Goal: Task Accomplishment & Management: Use online tool/utility

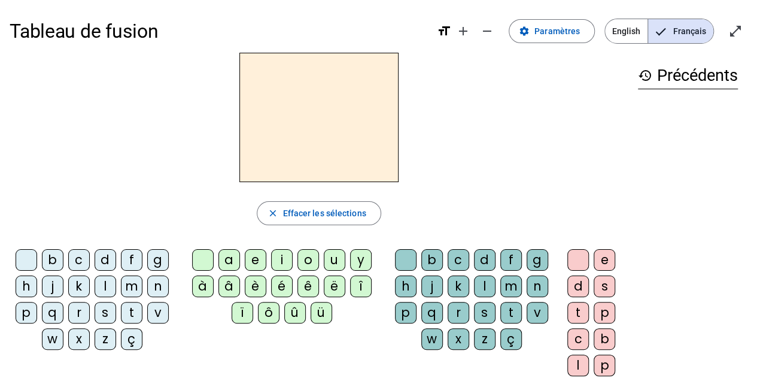
click at [631, 26] on span "English" at bounding box center [626, 31] width 42 height 24
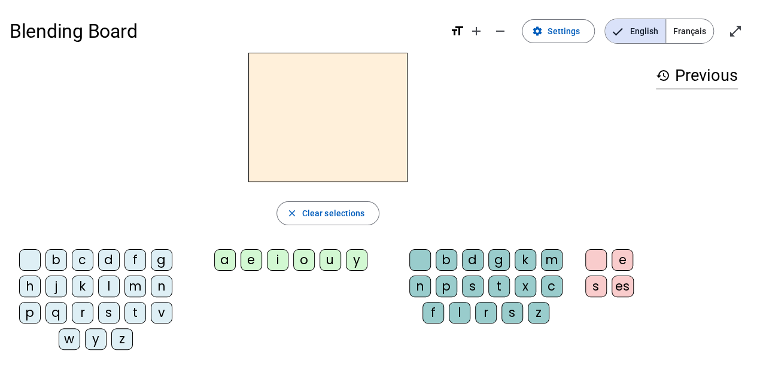
click at [63, 263] on div "b" at bounding box center [56, 260] width 22 height 22
click at [103, 285] on div "l" at bounding box center [109, 286] width 22 height 22
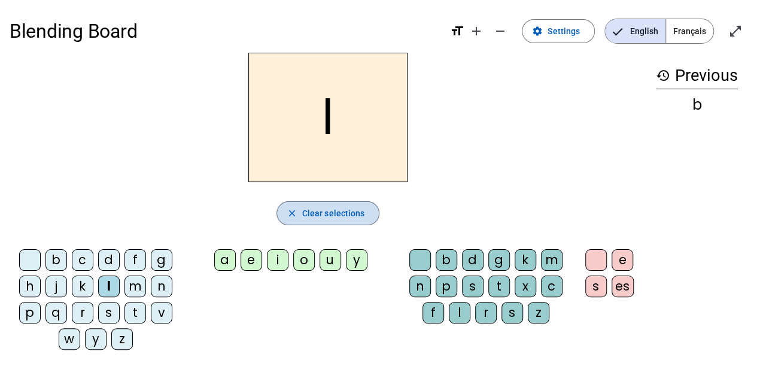
click at [333, 208] on span "Clear selections" at bounding box center [333, 213] width 63 height 14
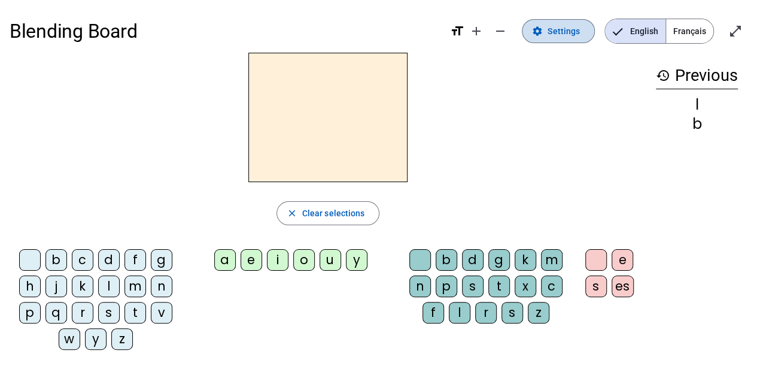
click at [573, 32] on span "Settings" at bounding box center [563, 31] width 32 height 14
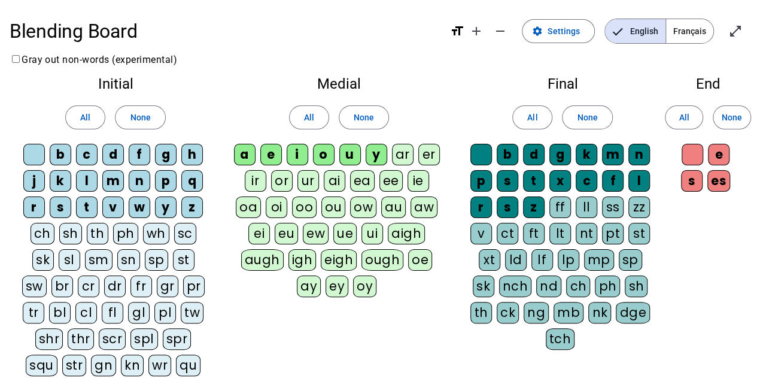
click at [71, 302] on div "bl" at bounding box center [60, 313] width 22 height 22
click at [84, 124] on span "All" at bounding box center [85, 117] width 10 height 14
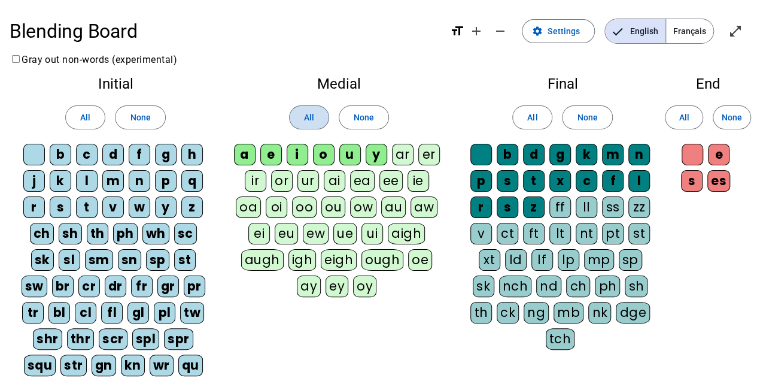
click at [307, 123] on span "All" at bounding box center [309, 117] width 10 height 14
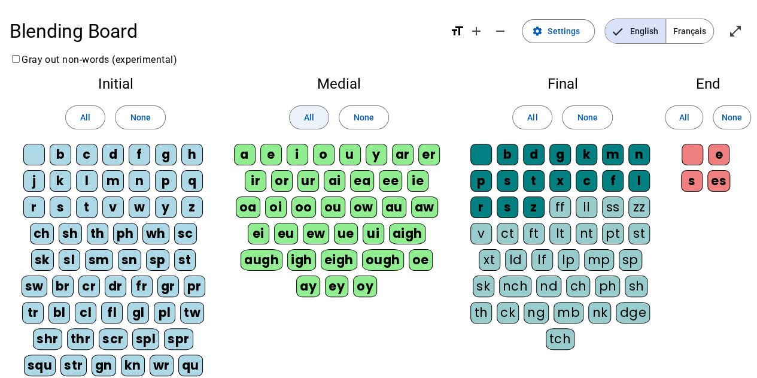
click at [319, 118] on span at bounding box center [309, 117] width 39 height 29
click at [366, 116] on span "None" at bounding box center [364, 117] width 20 height 14
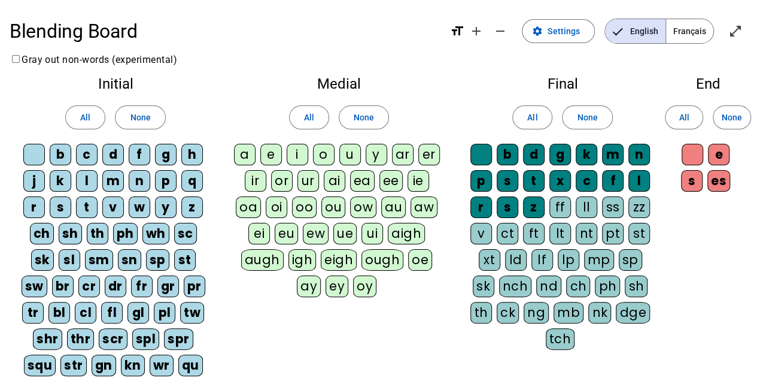
click at [255, 151] on div "a" at bounding box center [245, 155] width 22 height 22
click at [291, 154] on div "i" at bounding box center [298, 155] width 22 height 22
click at [278, 156] on div "e" at bounding box center [271, 155] width 22 height 22
click at [328, 160] on div "o" at bounding box center [324, 155] width 22 height 22
click at [350, 158] on div "u" at bounding box center [350, 155] width 22 height 22
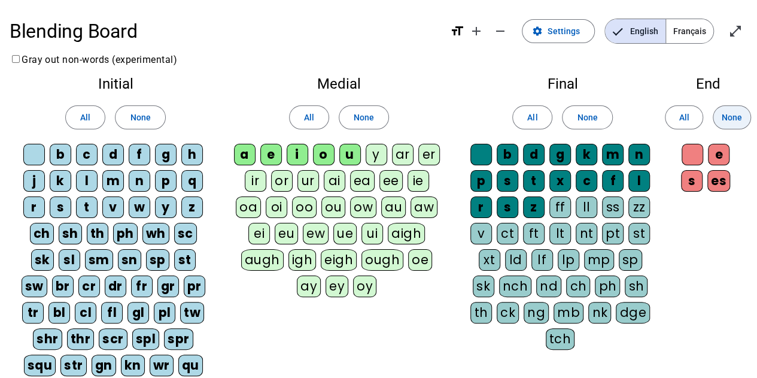
click at [731, 121] on span "None" at bounding box center [732, 117] width 20 height 14
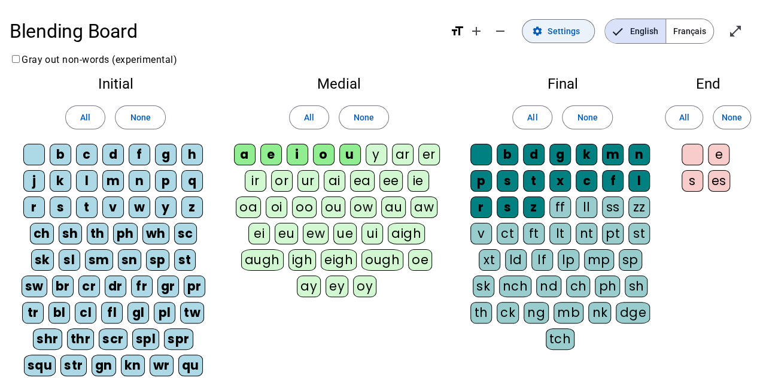
click at [580, 29] on span "Settings" at bounding box center [563, 31] width 32 height 14
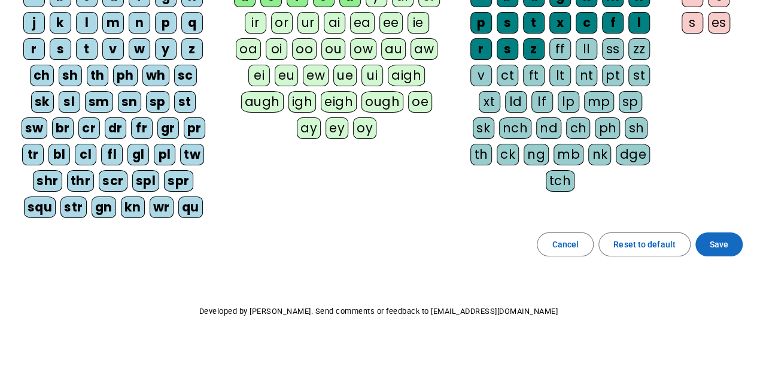
click at [715, 240] on span "Save" at bounding box center [719, 244] width 19 height 14
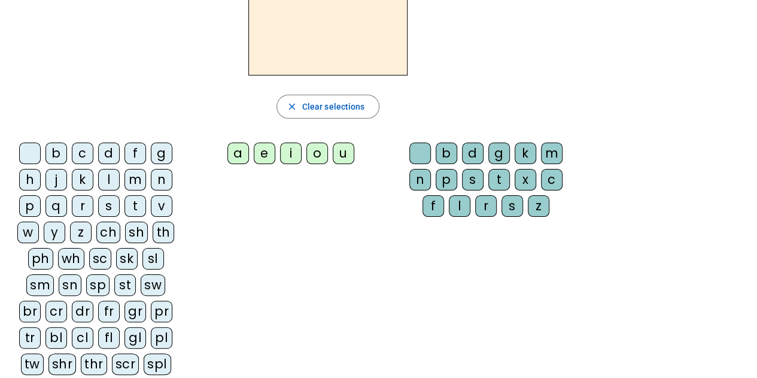
scroll to position [166, 0]
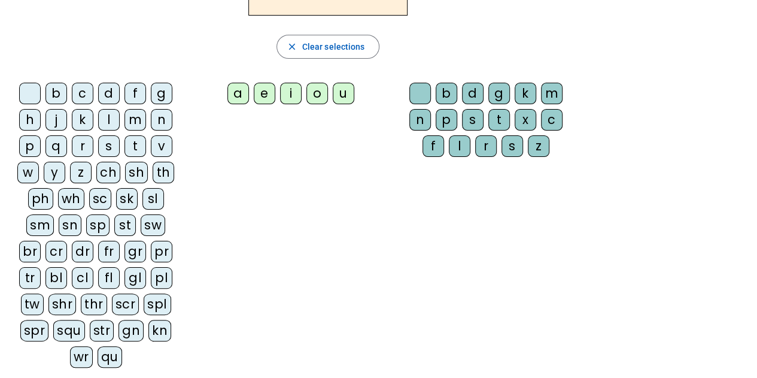
click at [45, 270] on div "bl" at bounding box center [56, 278] width 22 height 22
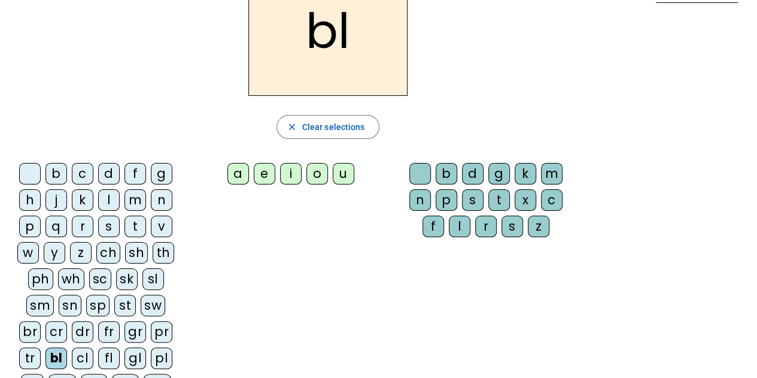
scroll to position [0, 0]
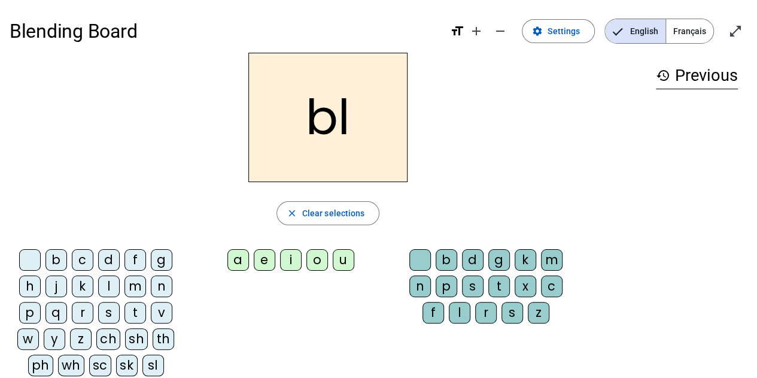
click at [233, 257] on div "a" at bounding box center [238, 260] width 22 height 22
click at [422, 287] on div "n" at bounding box center [420, 286] width 22 height 22
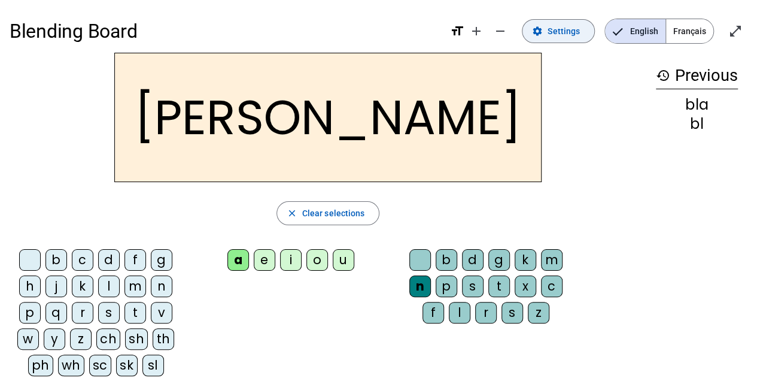
click at [583, 26] on span at bounding box center [558, 31] width 72 height 29
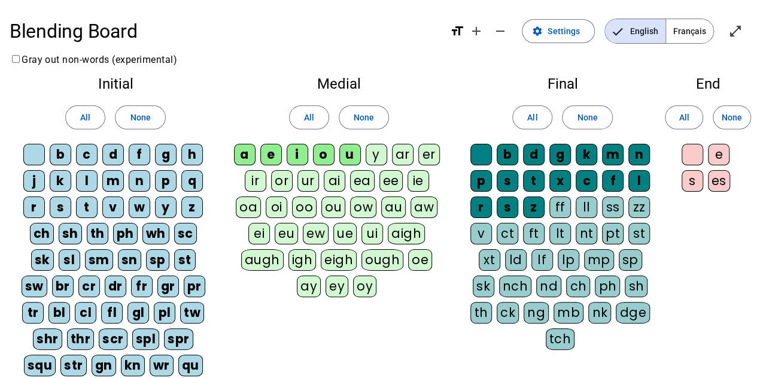
click at [536, 279] on div "nd" at bounding box center [548, 286] width 25 height 22
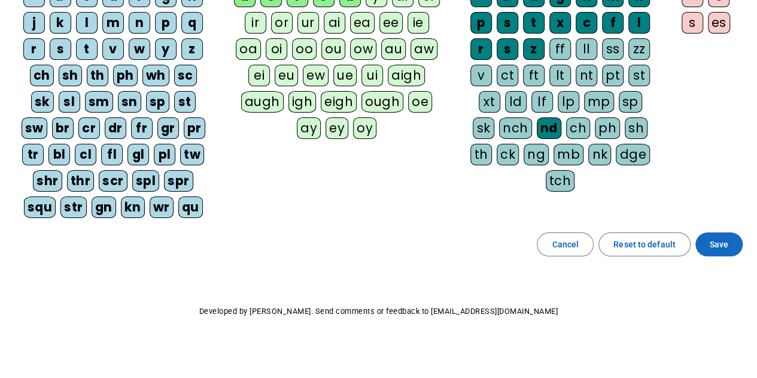
click at [719, 239] on span "Save" at bounding box center [719, 244] width 19 height 14
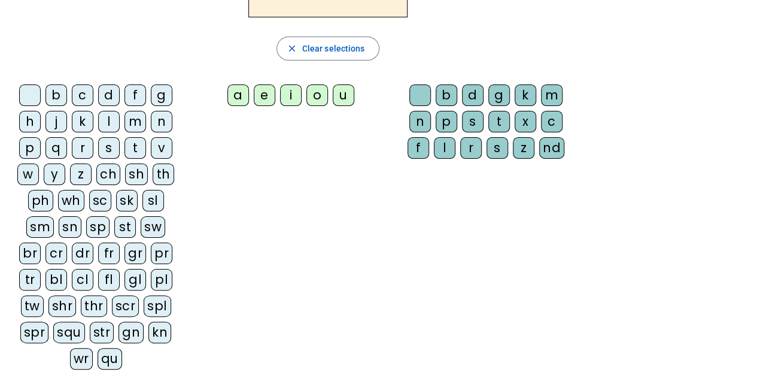
scroll to position [179, 0]
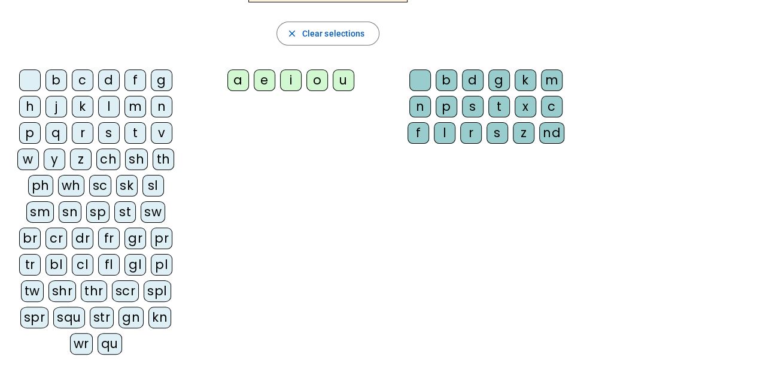
click at [45, 260] on div "bl" at bounding box center [56, 265] width 22 height 22
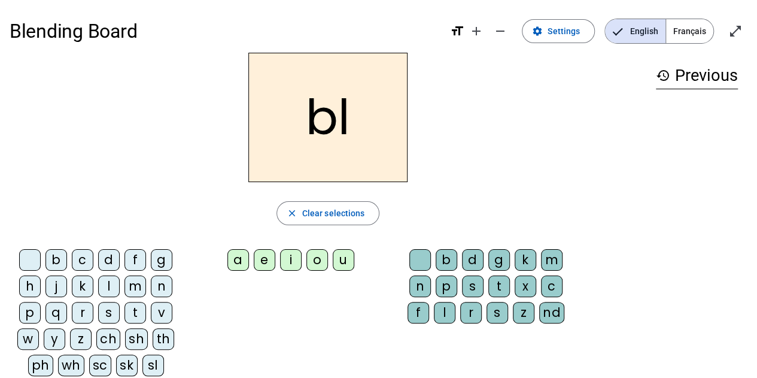
click at [242, 258] on div "a" at bounding box center [238, 260] width 22 height 22
click at [552, 306] on div "nd" at bounding box center [551, 313] width 25 height 22
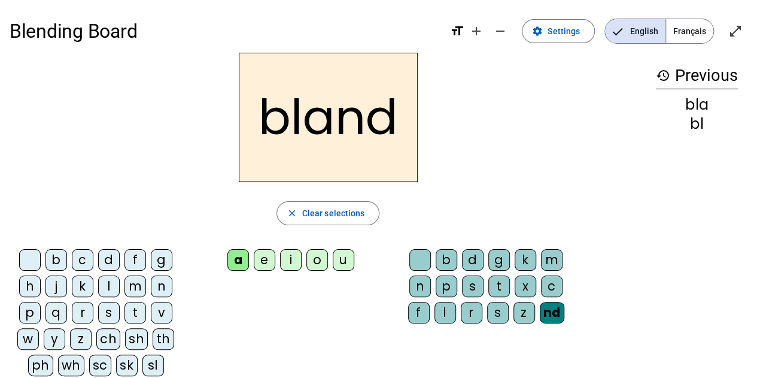
click at [235, 257] on div "a" at bounding box center [238, 260] width 22 height 22
click at [270, 260] on div "e" at bounding box center [265, 260] width 22 height 22
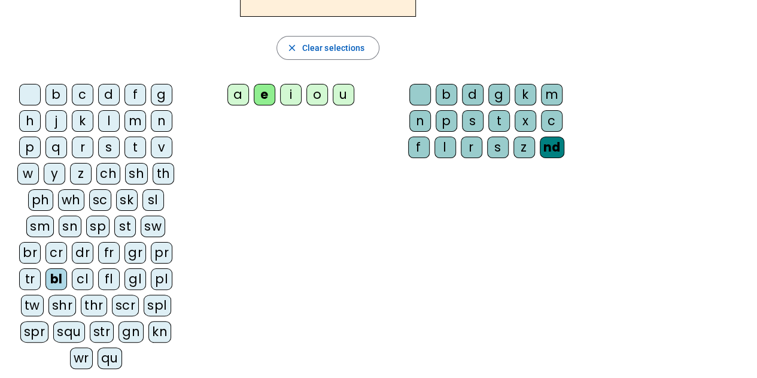
scroll to position [179, 0]
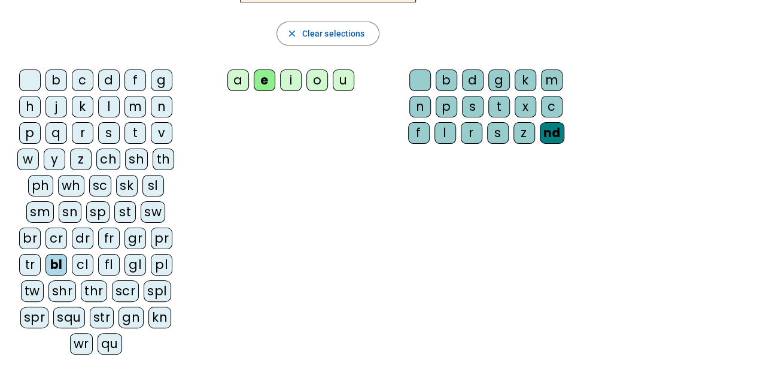
click at [45, 263] on div "bl" at bounding box center [56, 265] width 22 height 22
click at [112, 108] on div "l" at bounding box center [109, 107] width 22 height 22
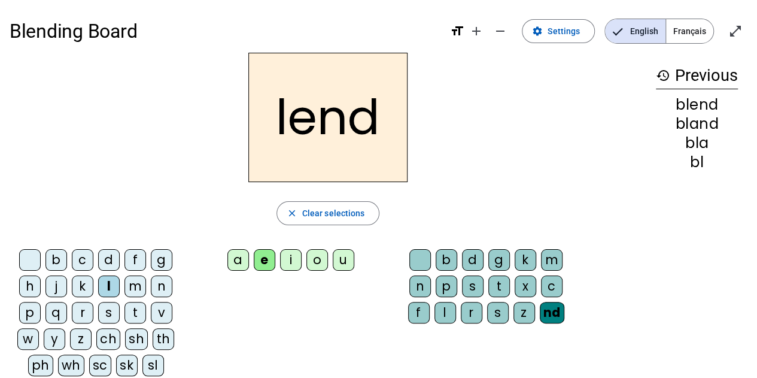
click at [112, 311] on div "s" at bounding box center [109, 313] width 22 height 22
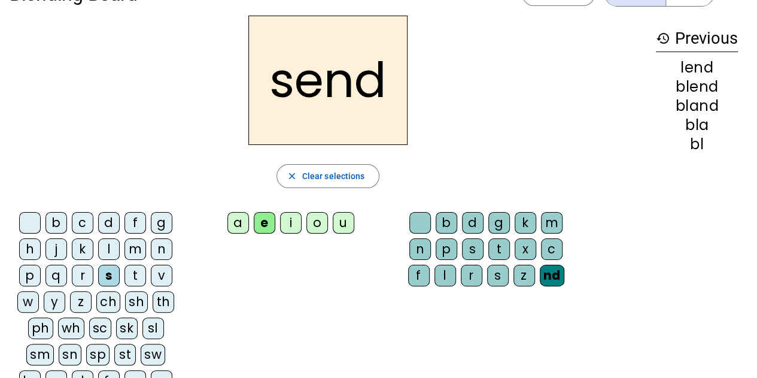
scroll to position [60, 0]
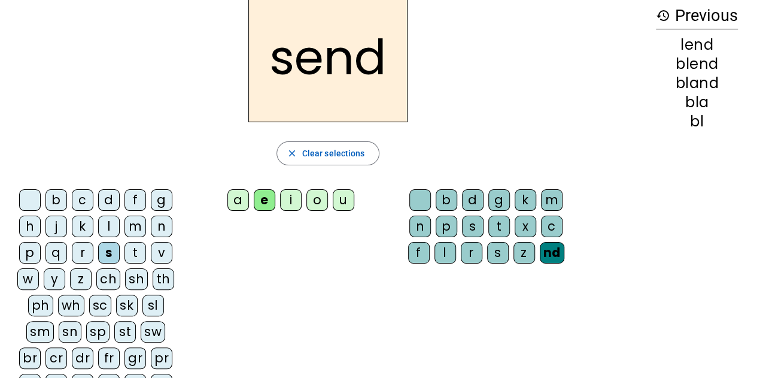
click at [86, 327] on div "sp" at bounding box center [97, 332] width 23 height 22
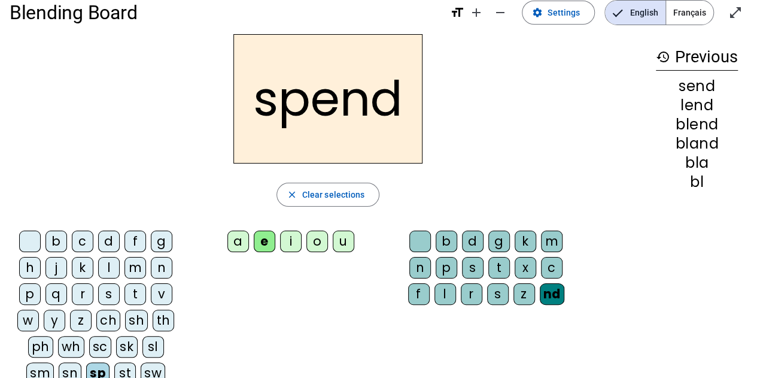
scroll to position [0, 0]
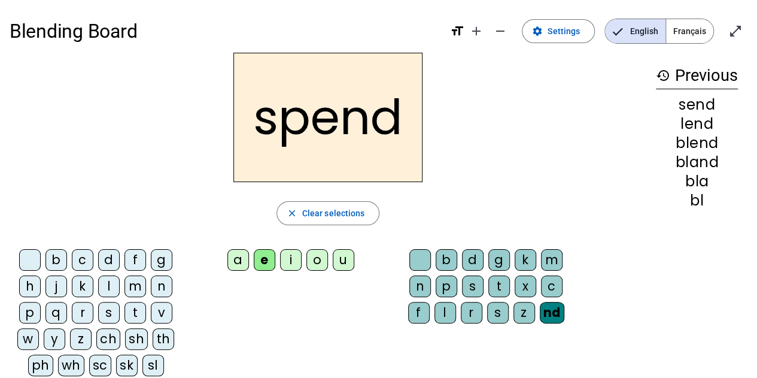
click at [503, 281] on div "t" at bounding box center [499, 286] width 22 height 22
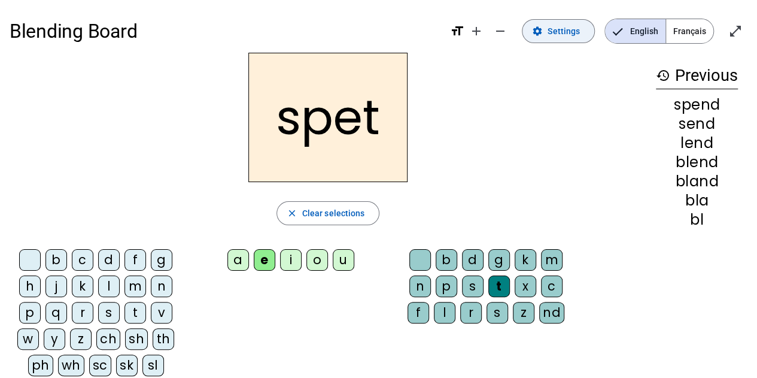
click at [547, 25] on span at bounding box center [558, 31] width 72 height 29
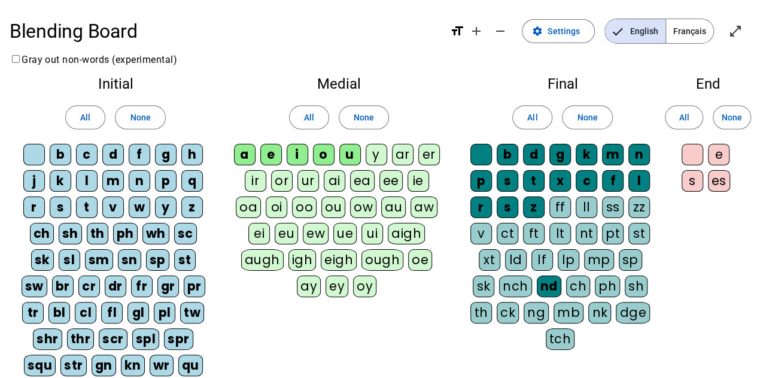
click at [590, 229] on div "nt" at bounding box center [587, 234] width 22 height 22
click at [550, 31] on span "Settings" at bounding box center [563, 31] width 32 height 14
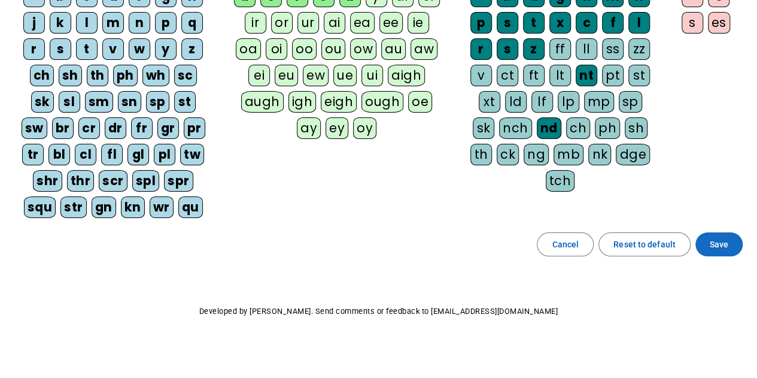
click at [723, 246] on span "Save" at bounding box center [719, 244] width 19 height 14
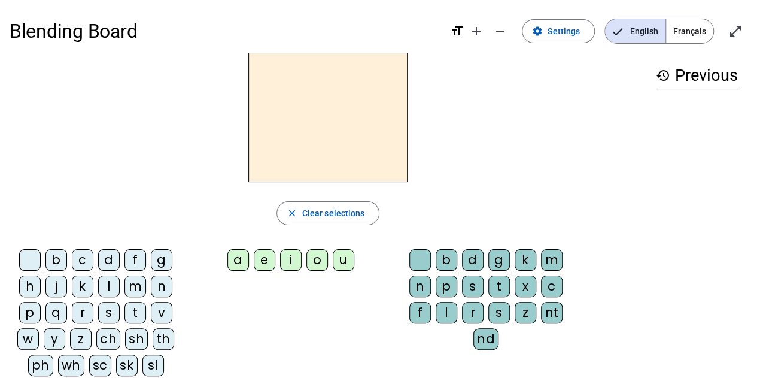
scroll to position [60, 0]
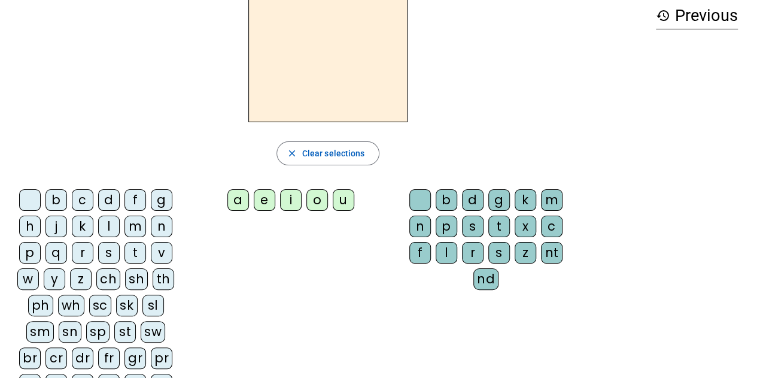
click at [90, 327] on div "sp" at bounding box center [97, 332] width 23 height 22
click at [264, 198] on div "e" at bounding box center [265, 200] width 22 height 22
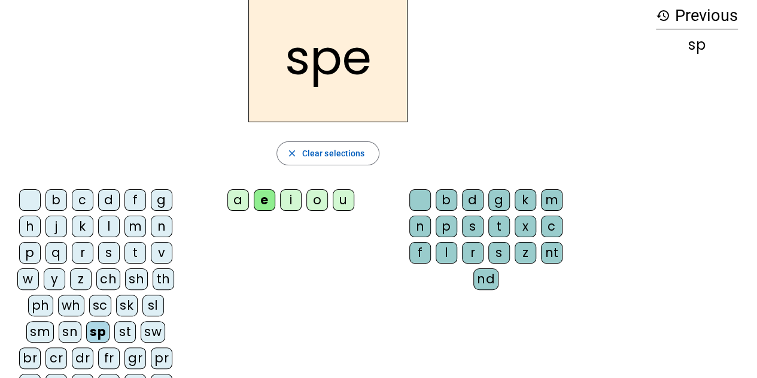
click at [551, 253] on div "nt" at bounding box center [552, 253] width 22 height 22
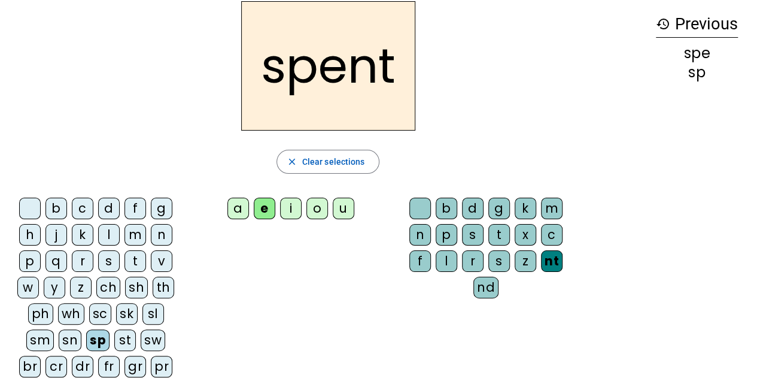
scroll to position [120, 0]
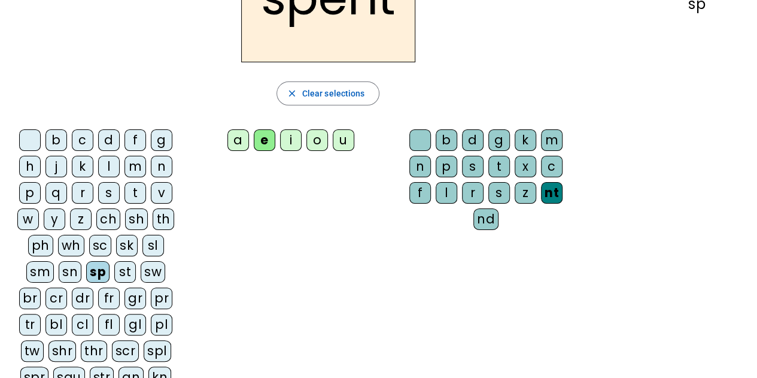
click at [112, 194] on div "s" at bounding box center [109, 193] width 22 height 22
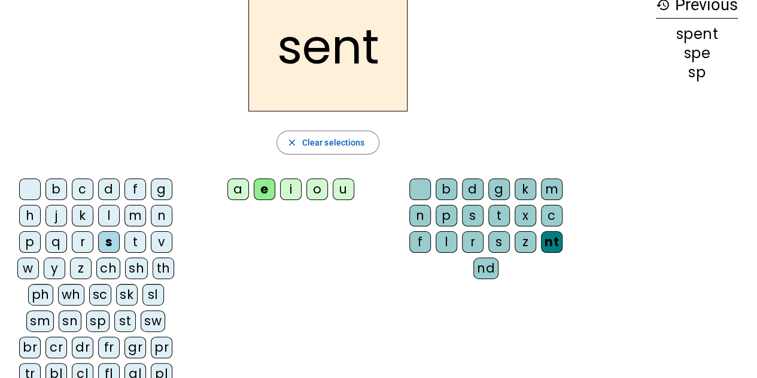
scroll to position [0, 0]
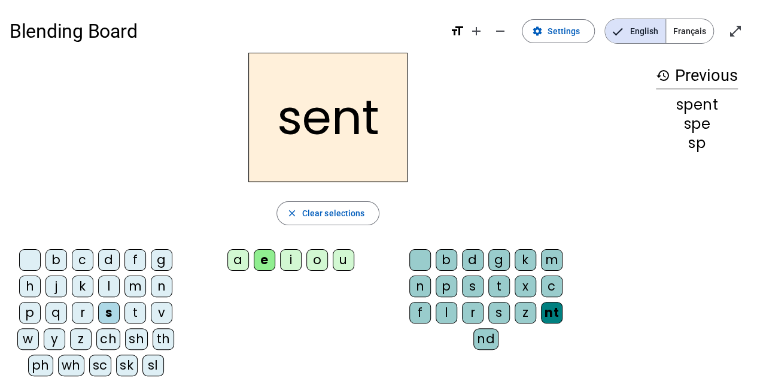
click at [80, 311] on div "r" at bounding box center [83, 313] width 22 height 22
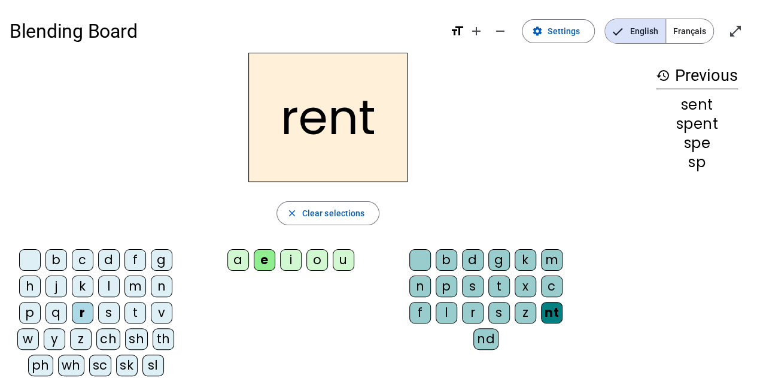
click at [340, 267] on div "u" at bounding box center [344, 260] width 22 height 22
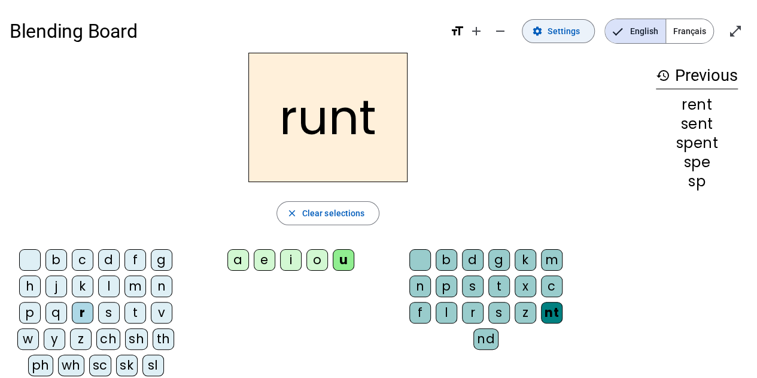
click at [565, 31] on span "Settings" at bounding box center [563, 31] width 32 height 14
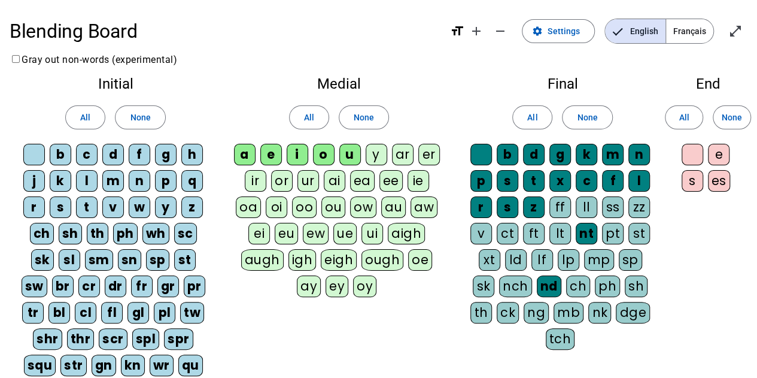
click at [636, 229] on div "st" at bounding box center [639, 234] width 22 height 22
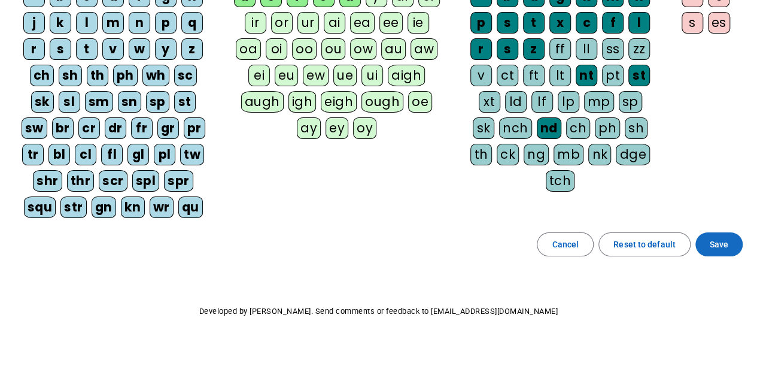
click at [720, 239] on span "Save" at bounding box center [719, 244] width 19 height 14
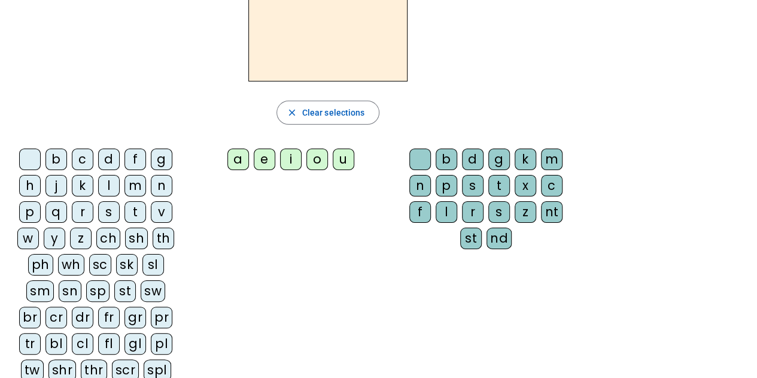
scroll to position [120, 0]
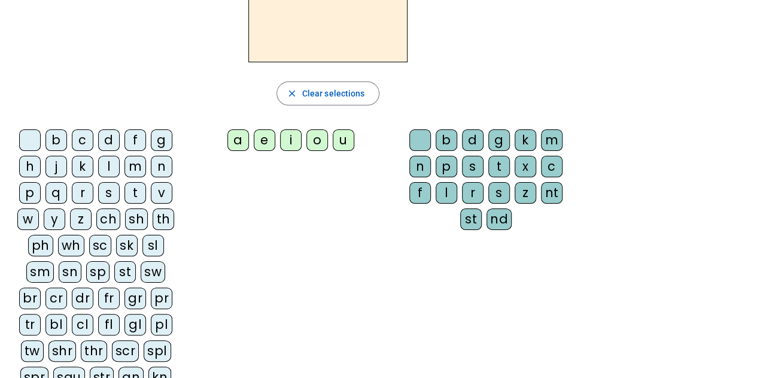
click at [85, 192] on div "r" at bounding box center [83, 193] width 22 height 22
click at [335, 142] on div "u" at bounding box center [344, 140] width 22 height 22
click at [475, 216] on div "st" at bounding box center [471, 219] width 22 height 22
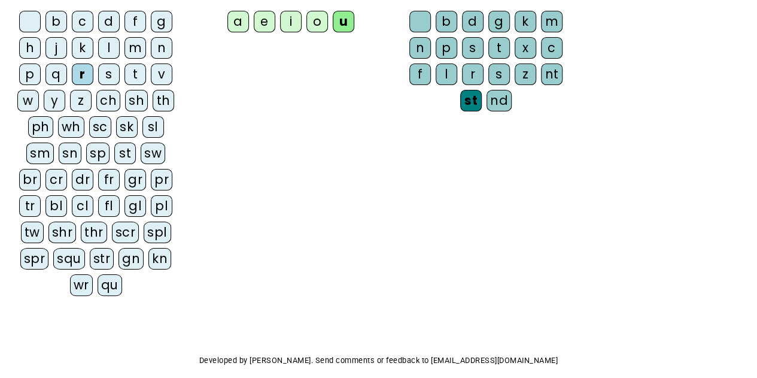
scroll to position [239, 0]
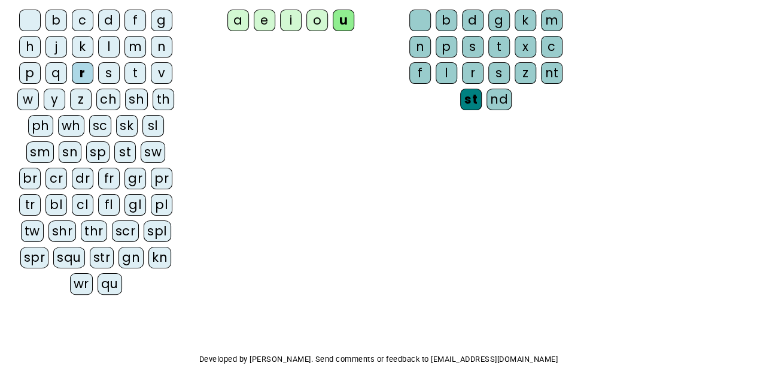
click at [45, 176] on div "cr" at bounding box center [56, 179] width 22 height 22
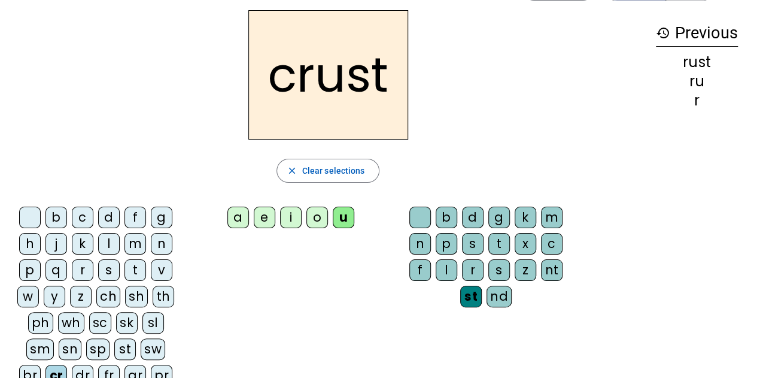
scroll to position [60, 0]
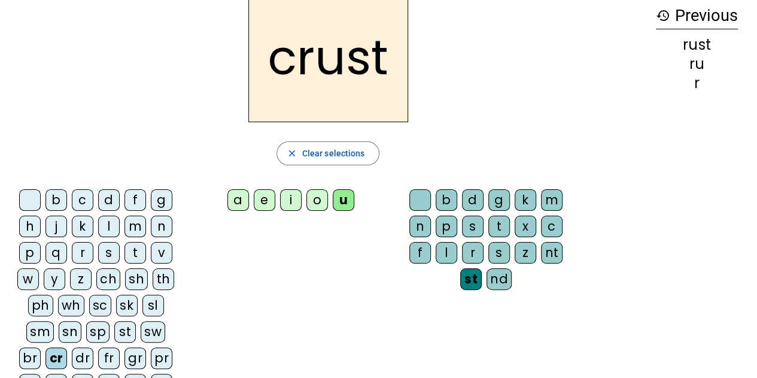
click at [135, 199] on div "f" at bounding box center [135, 200] width 22 height 22
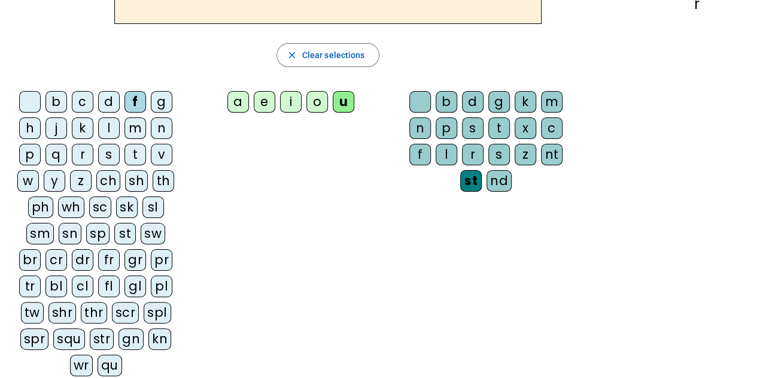
scroll to position [239, 0]
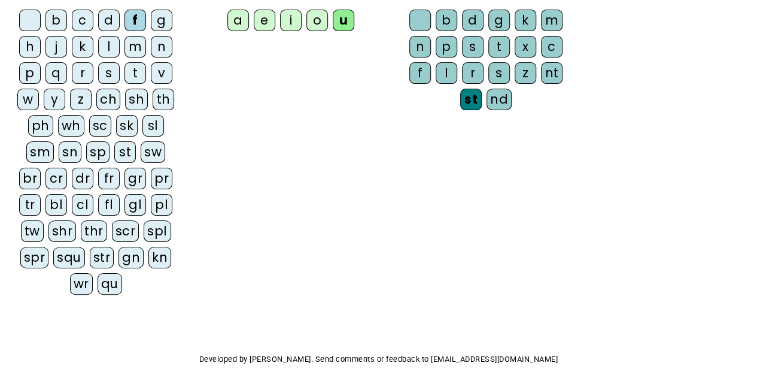
click at [98, 173] on div "fr" at bounding box center [109, 179] width 22 height 22
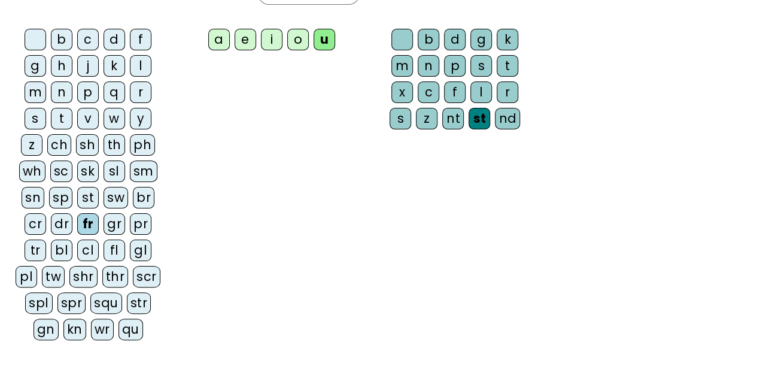
scroll to position [0, 0]
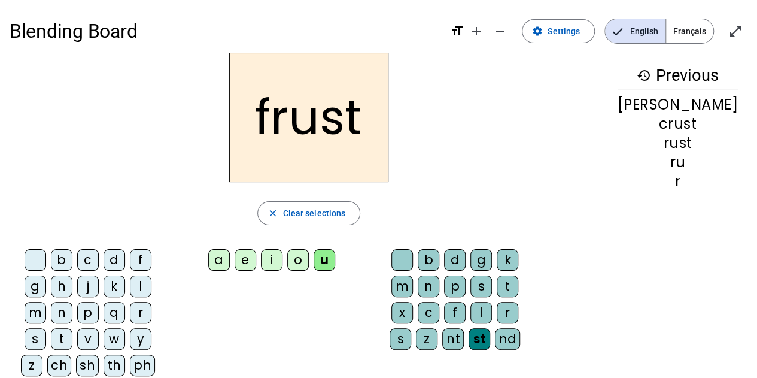
click at [309, 260] on div "o" at bounding box center [298, 260] width 22 height 22
